Goal: Check status

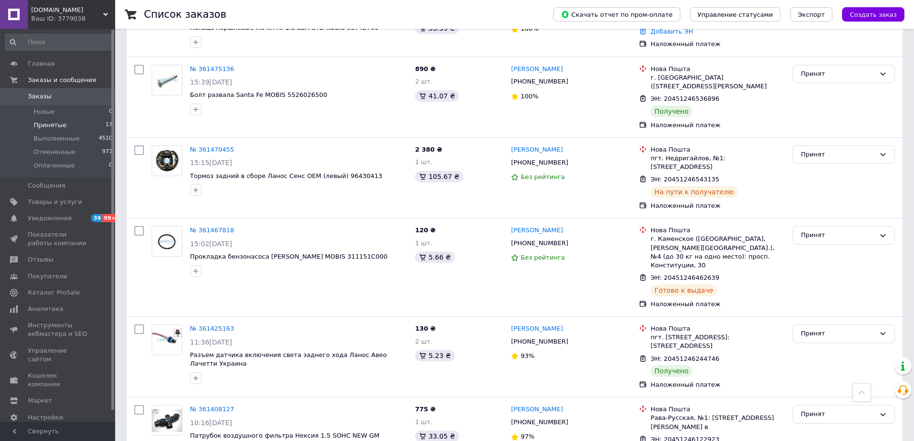
click at [48, 127] on span "Принятые" at bounding box center [50, 125] width 33 height 9
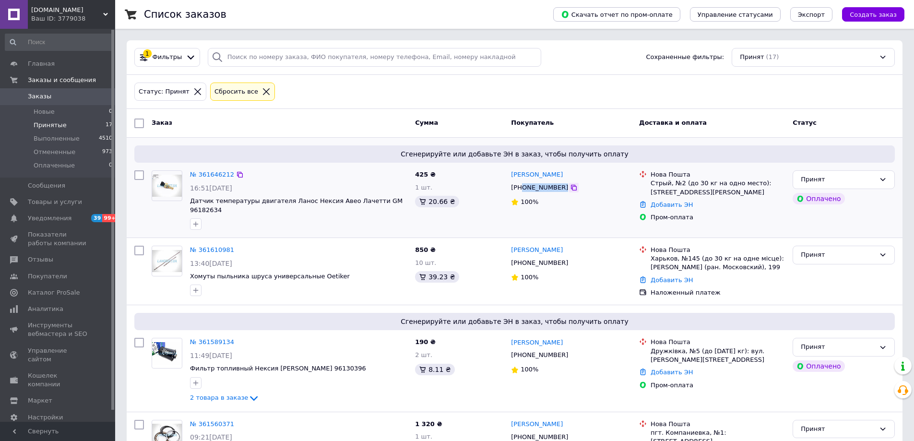
drag, startPoint x: 522, startPoint y: 189, endPoint x: 563, endPoint y: 185, distance: 40.9
click at [563, 185] on div "[PHONE_NUMBER]" at bounding box center [571, 187] width 122 height 11
copy div "0983795335"
click at [221, 171] on link "№ 361646212" at bounding box center [212, 174] width 44 height 7
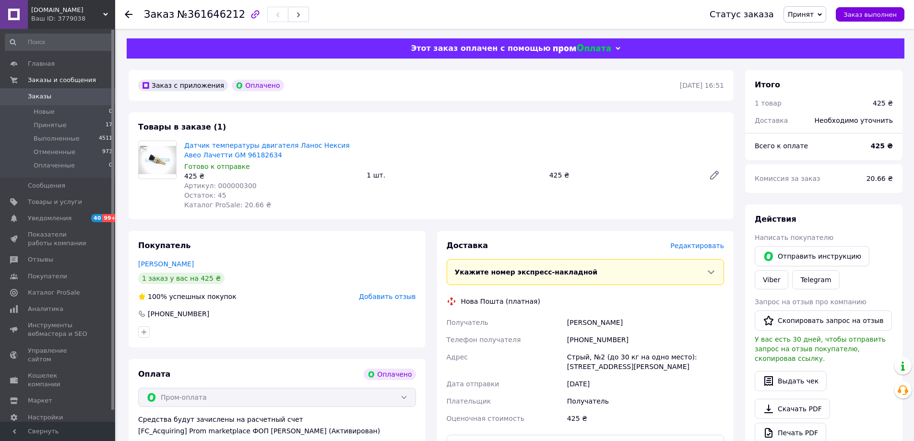
click at [238, 188] on span "Артикул: 000000300" at bounding box center [220, 186] width 72 height 8
copy span "000000300"
